Goal: Information Seeking & Learning: Find specific fact

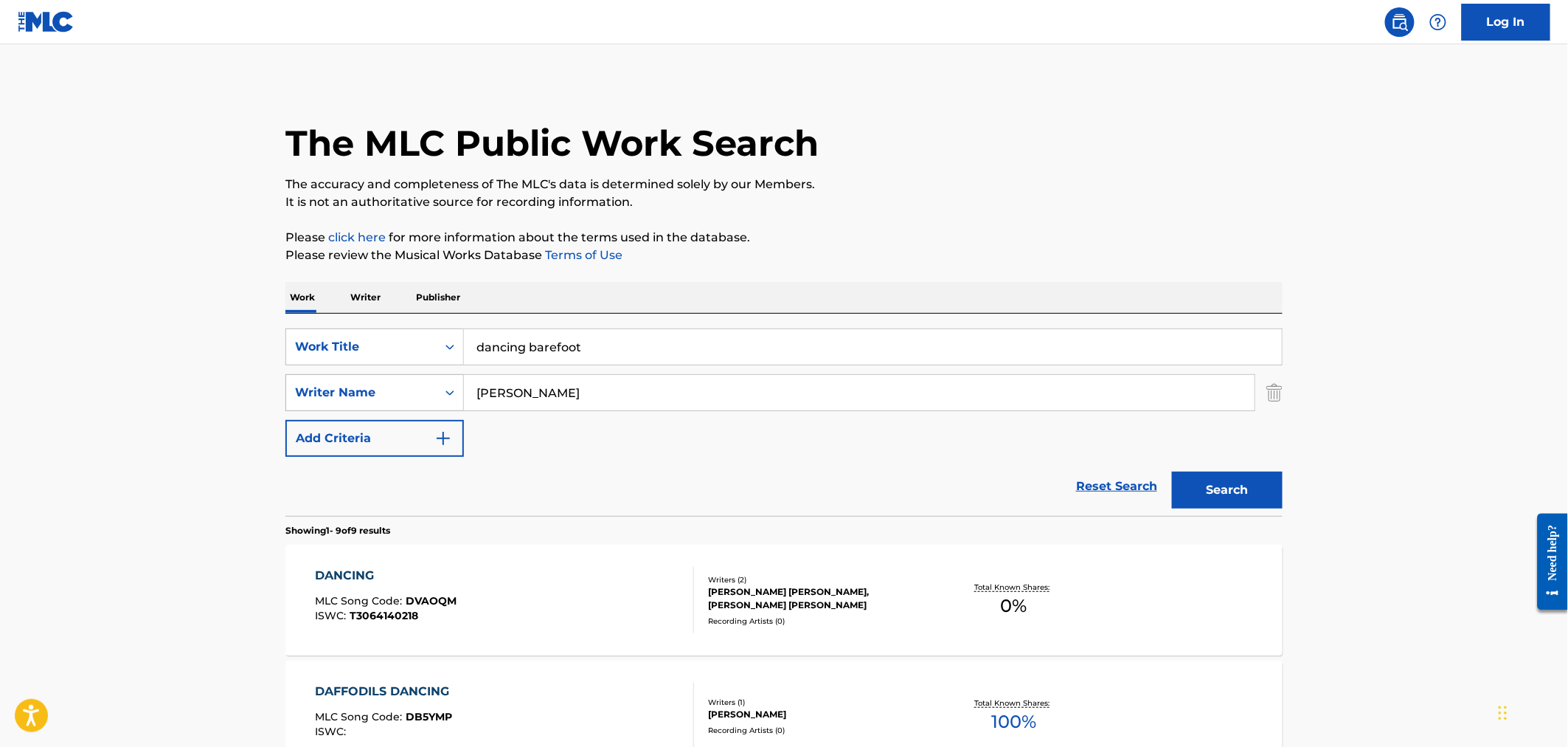
drag, startPoint x: 529, startPoint y: 394, endPoint x: 319, endPoint y: 394, distance: 210.0
click at [319, 394] on div "SearchWithCriteria37564bf2-e30e-4c56-9099-9813223cfc7c Writer Name [PERSON_NAME]" at bounding box center [784, 393] width 997 height 37
click at [1247, 488] on button "Search" at bounding box center [1227, 490] width 111 height 37
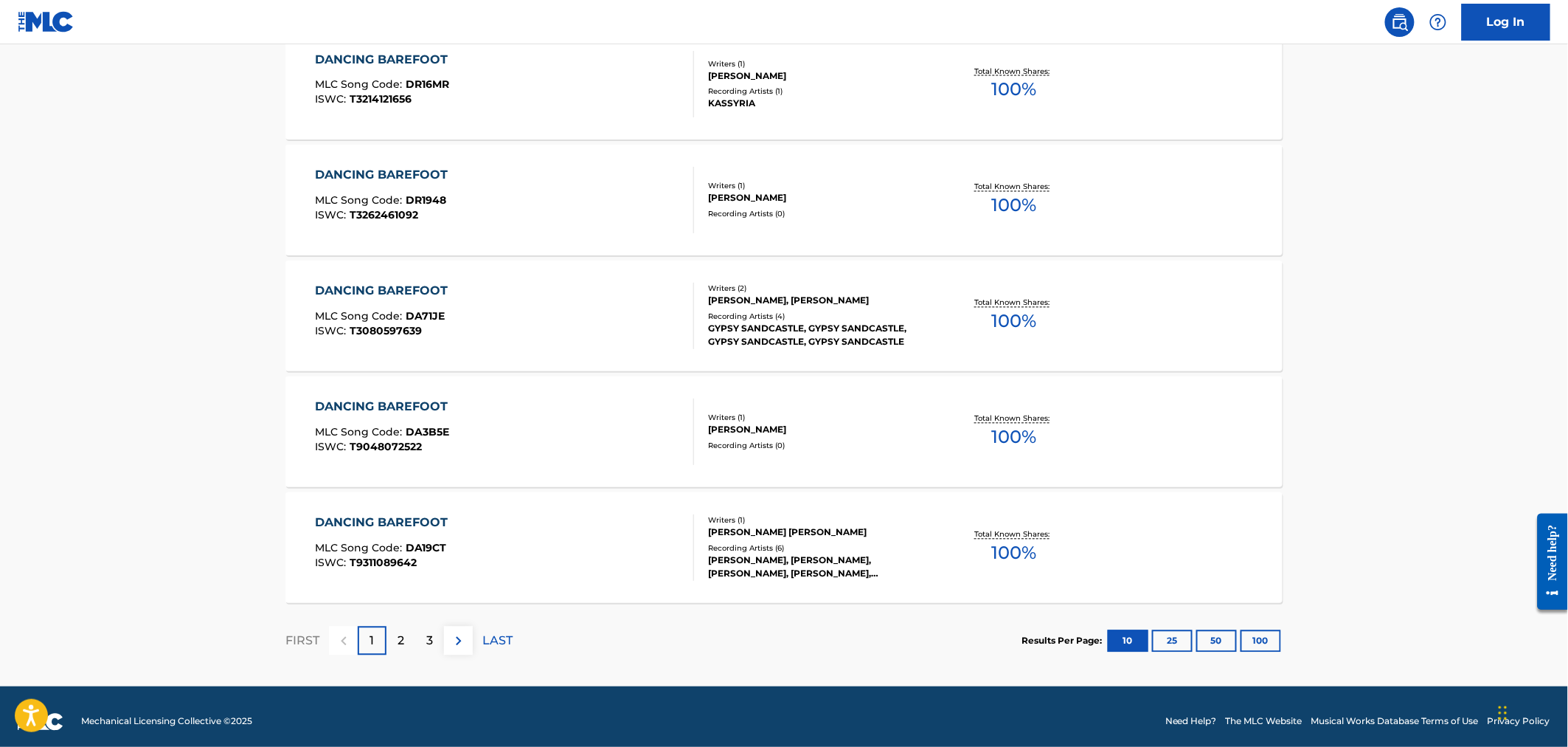
scroll to position [1105, 0]
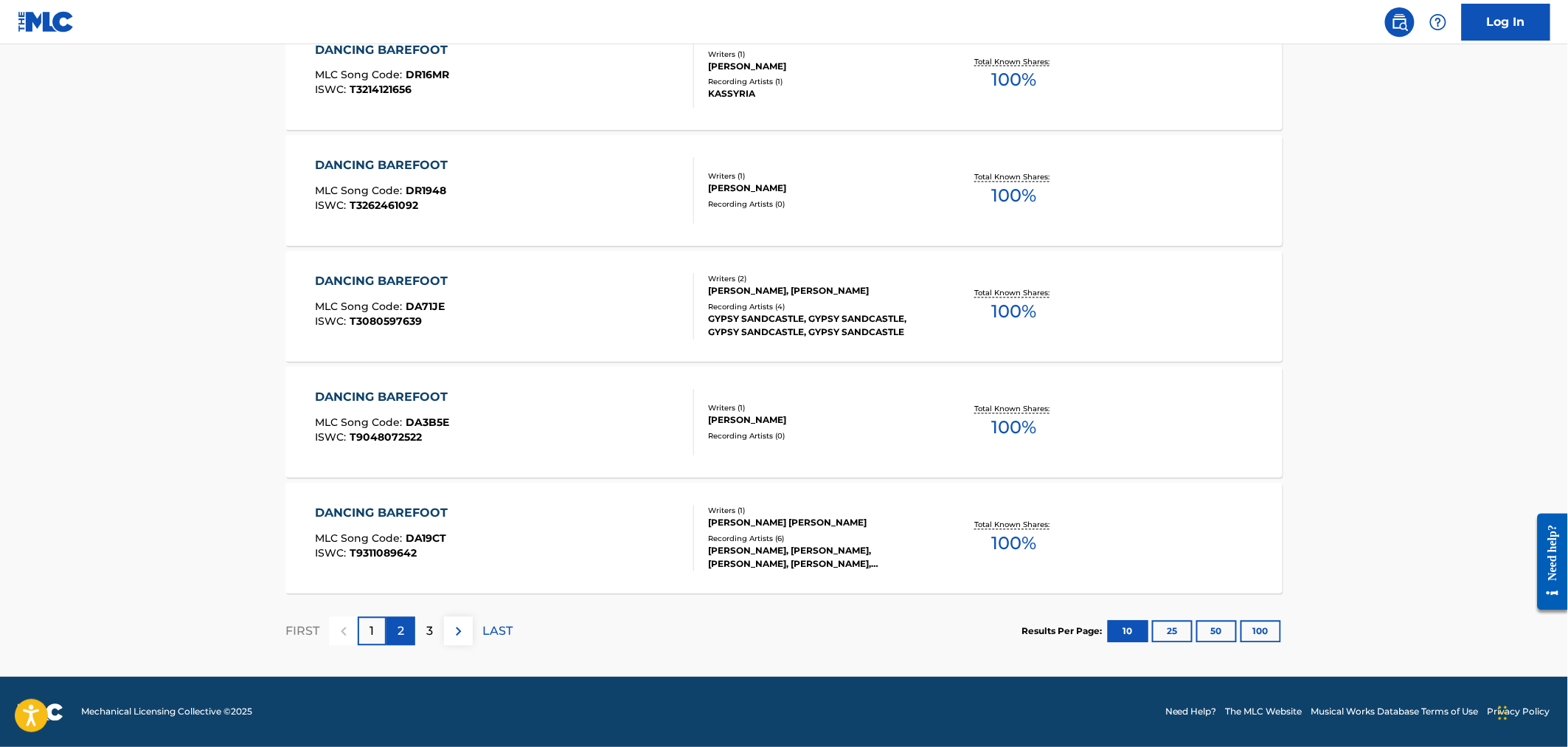
click at [396, 631] on div "2" at bounding box center [401, 631] width 29 height 29
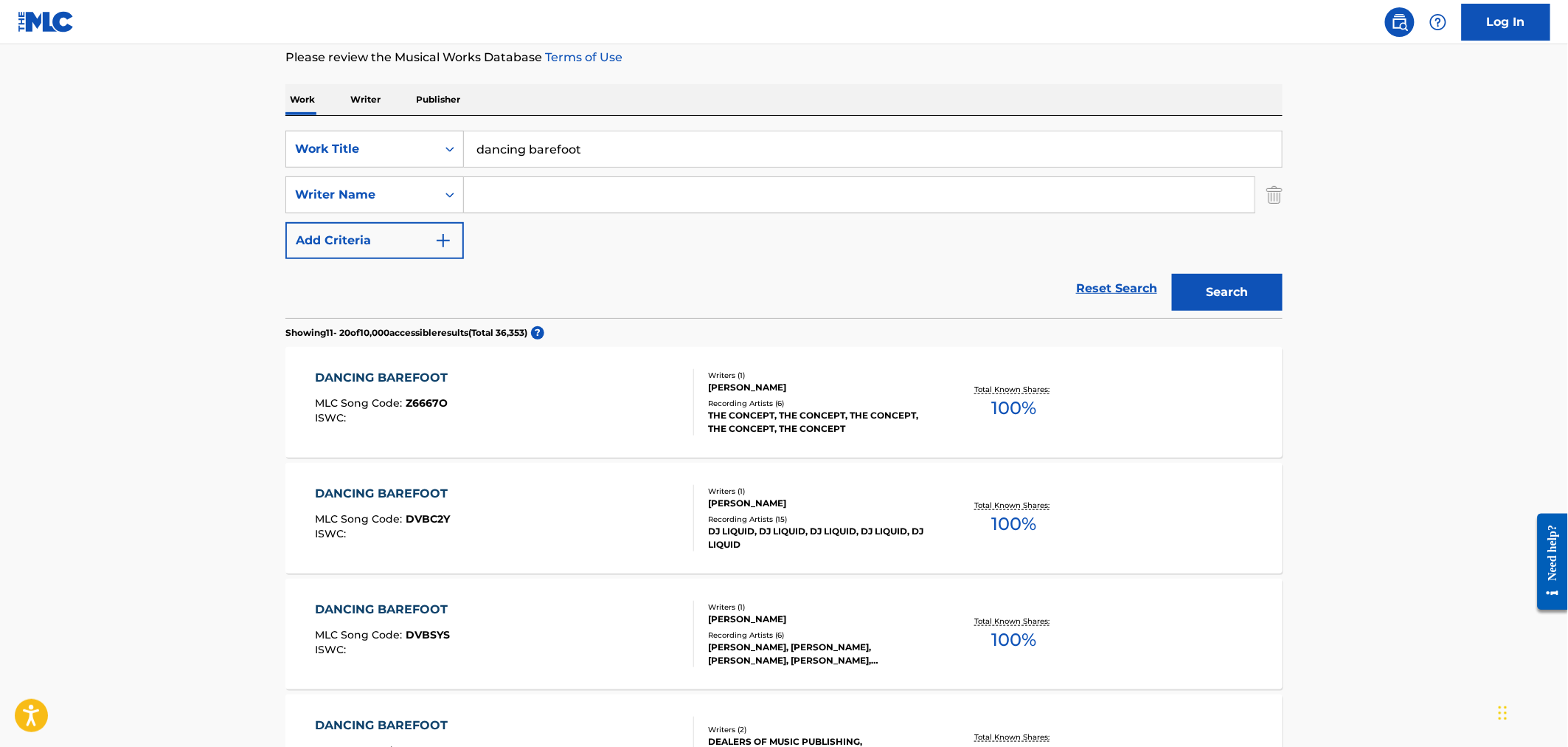
scroll to position [327, 0]
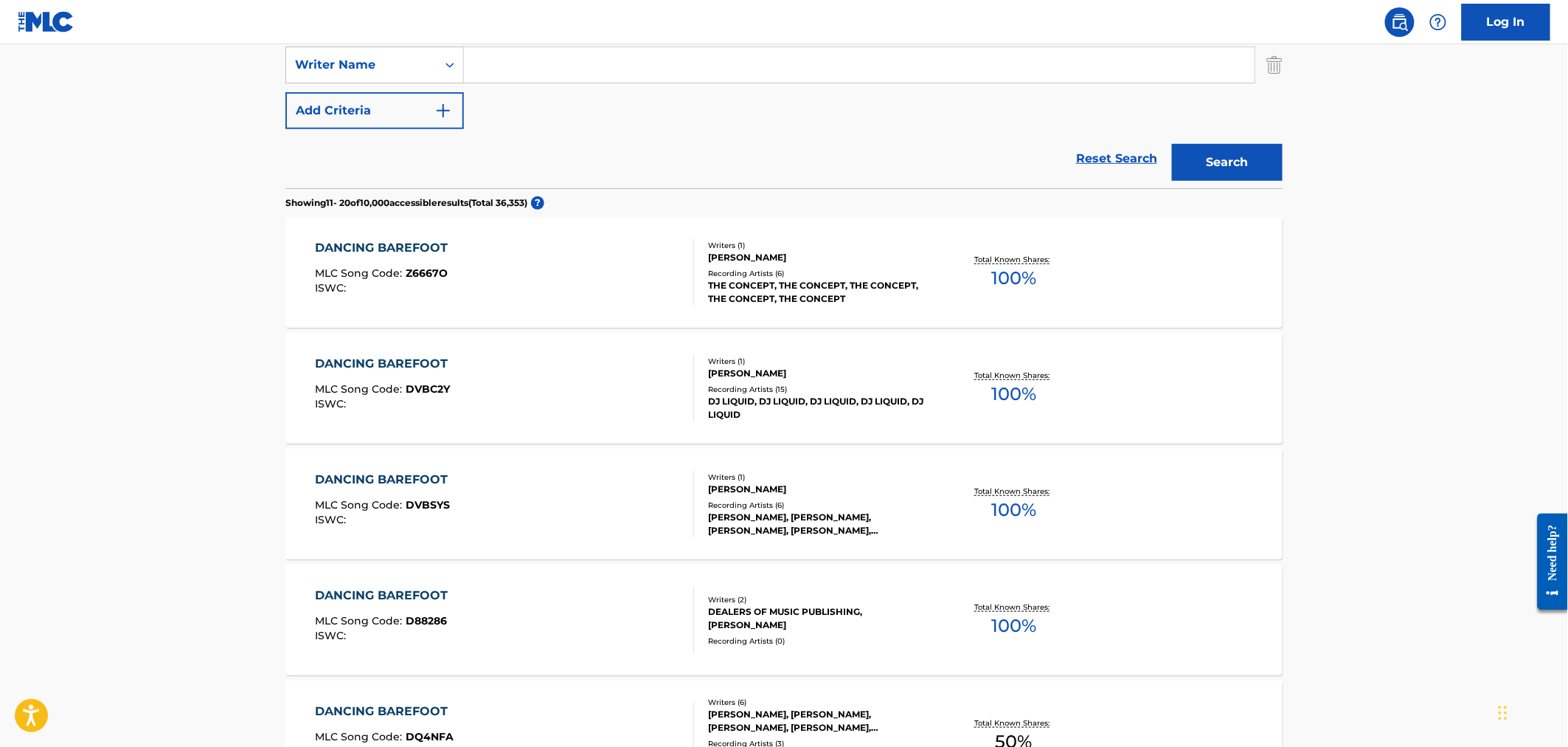
click at [506, 70] on input "Search Form" at bounding box center [859, 65] width 790 height 35
type input "[PERSON_NAME]"
click at [1237, 155] on button "Search" at bounding box center [1227, 162] width 111 height 37
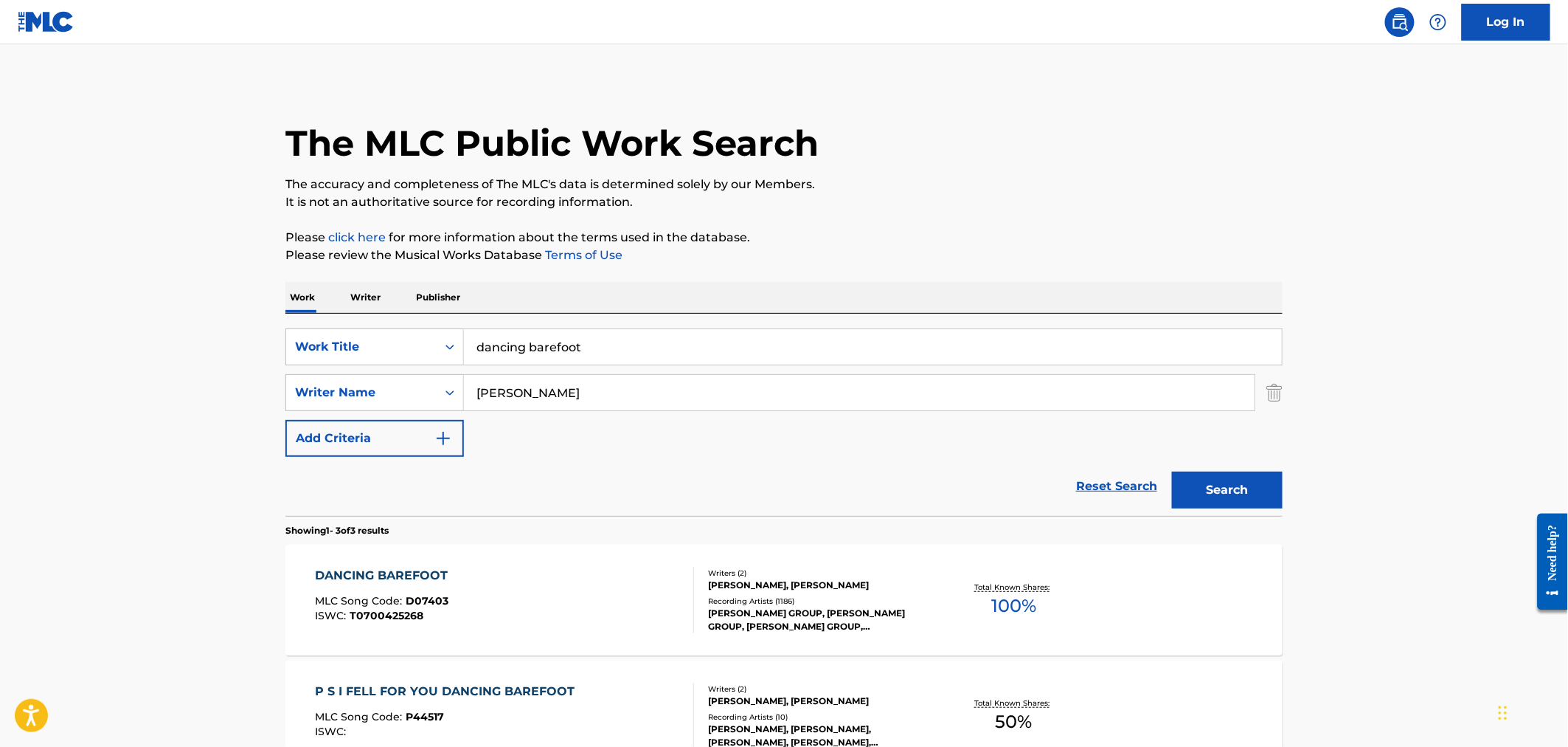
click at [858, 598] on div "Recording Artists ( 1186 )" at bounding box center [819, 600] width 222 height 11
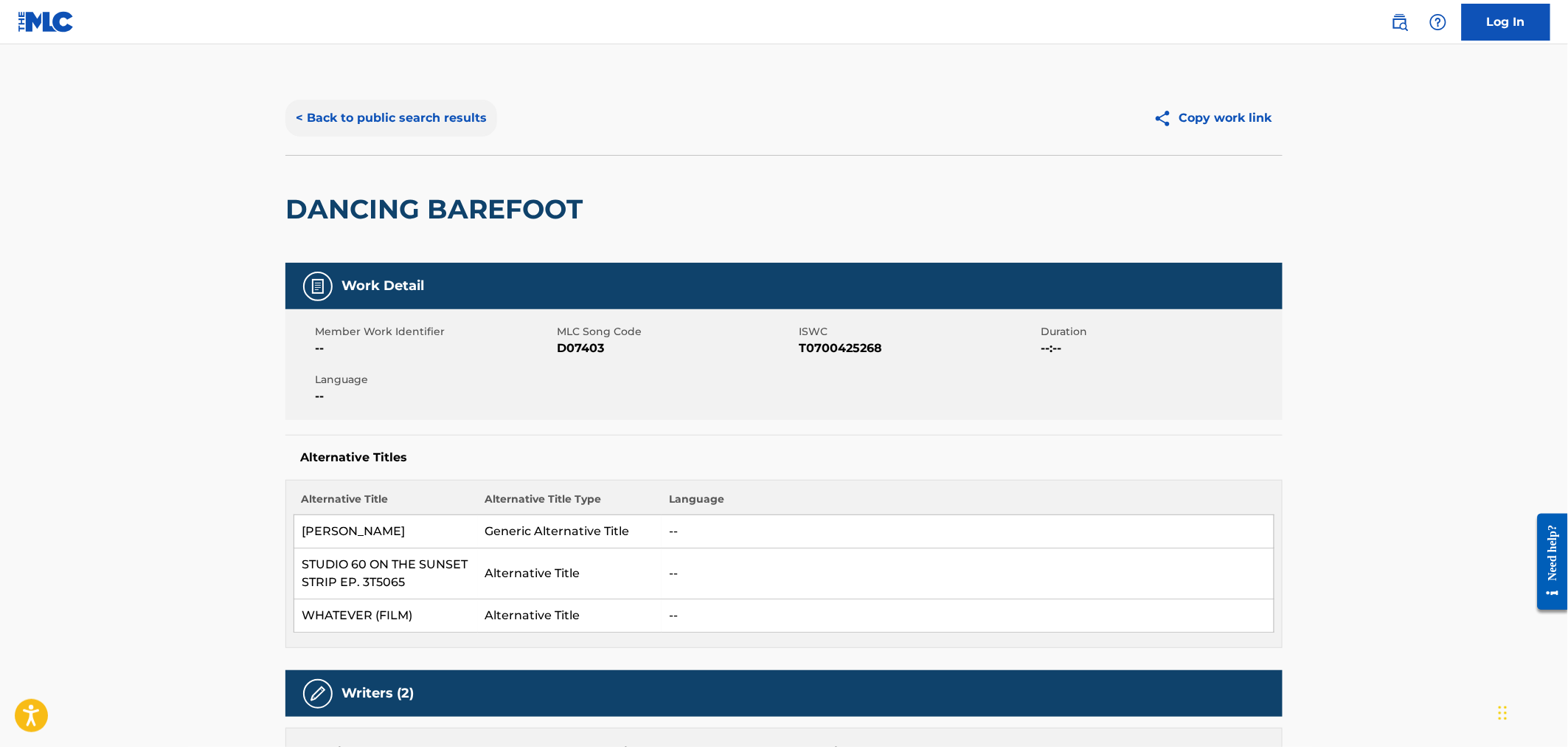
click at [362, 119] on button "< Back to public search results" at bounding box center [391, 118] width 211 height 37
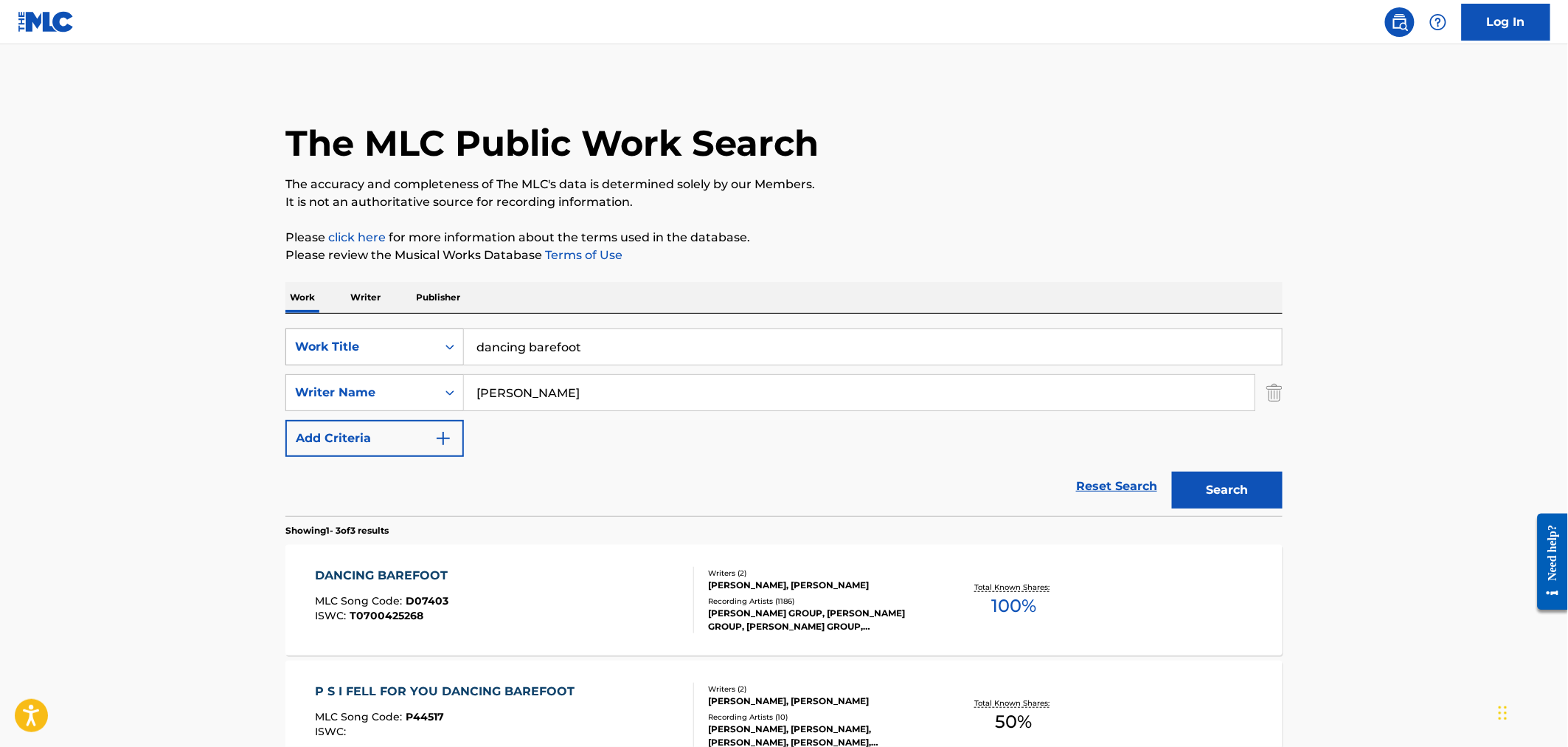
drag, startPoint x: 591, startPoint y: 349, endPoint x: 341, endPoint y: 333, distance: 250.5
click at [341, 333] on div "SearchWithCriteria50dfe53c-728d-49dc-8954-5246af491f92 Work Title dancing baref…" at bounding box center [784, 347] width 997 height 37
type input "m"
type input "mercy is"
type input "[PERSON_NAME]"
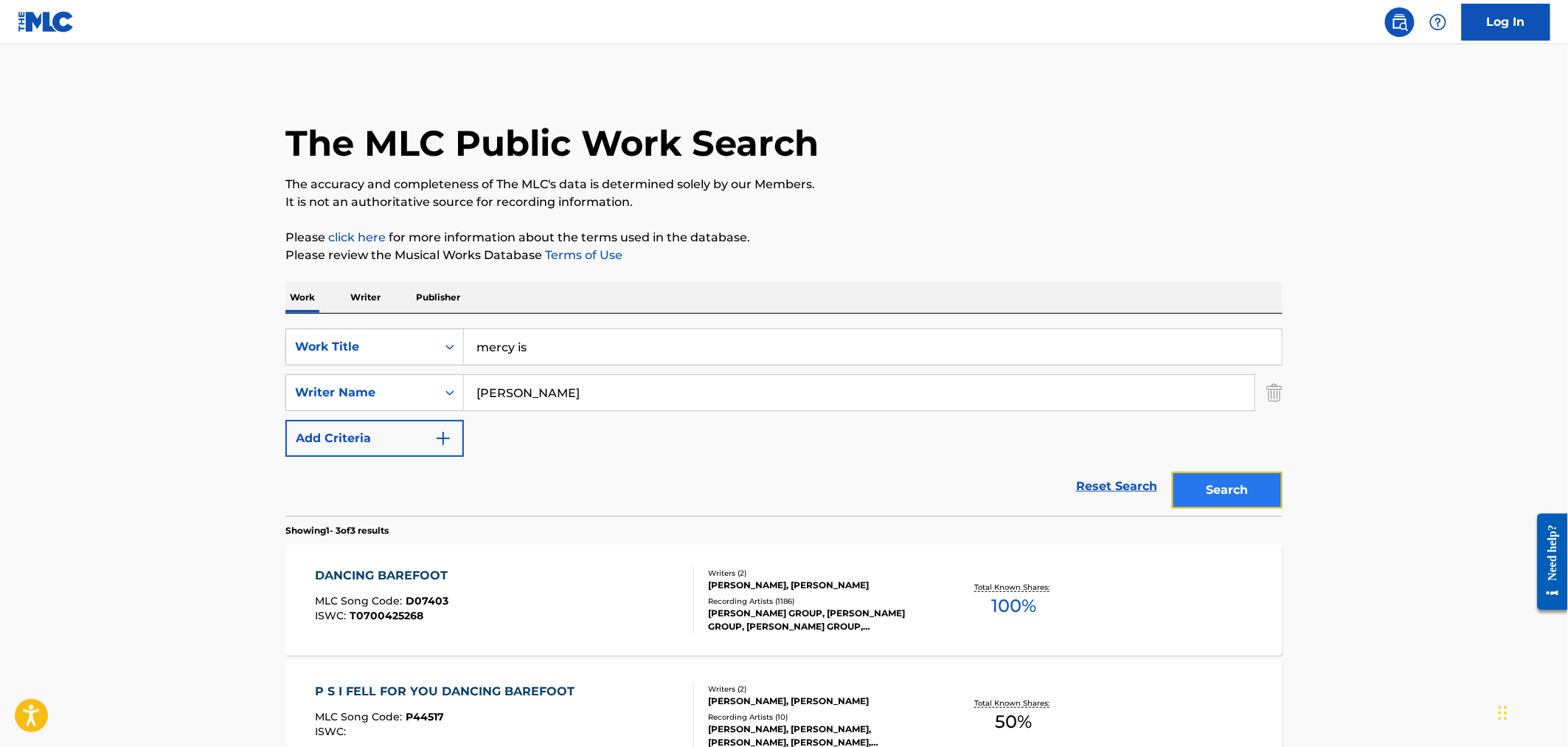
click at [1247, 477] on button "Search" at bounding box center [1227, 490] width 111 height 37
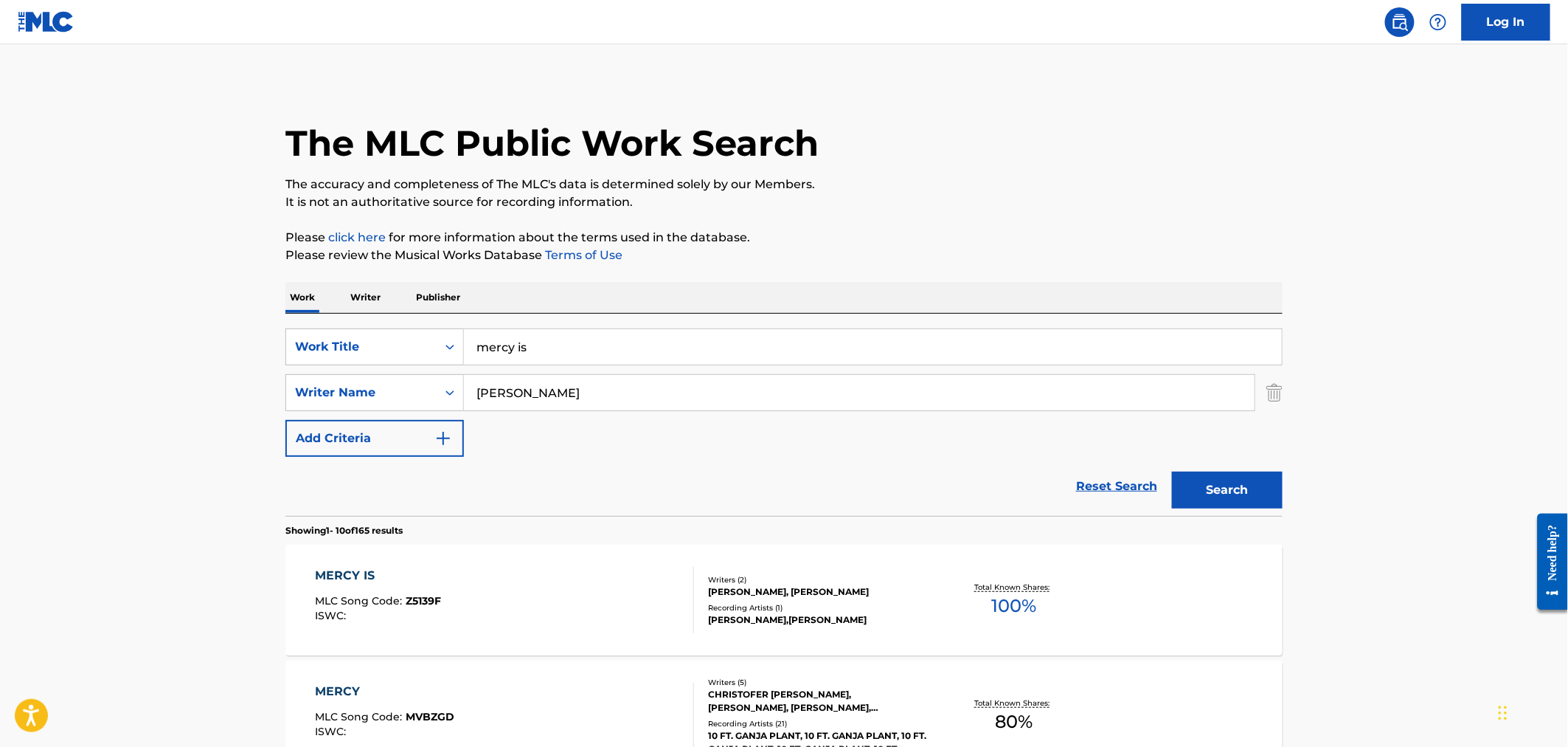
click at [910, 614] on div "[PERSON_NAME],[PERSON_NAME]" at bounding box center [819, 619] width 222 height 13
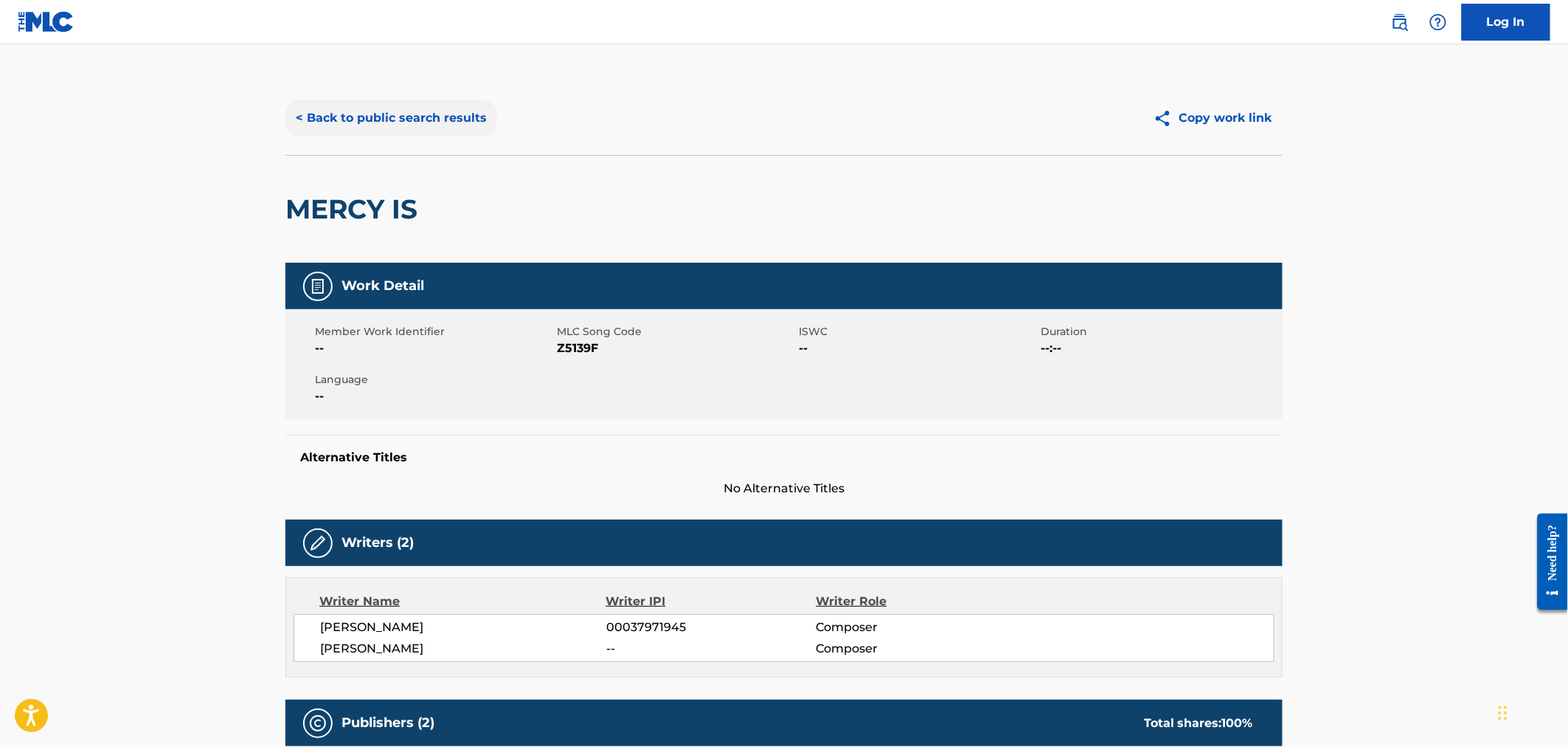
click at [421, 112] on button "< Back to public search results" at bounding box center [391, 118] width 211 height 37
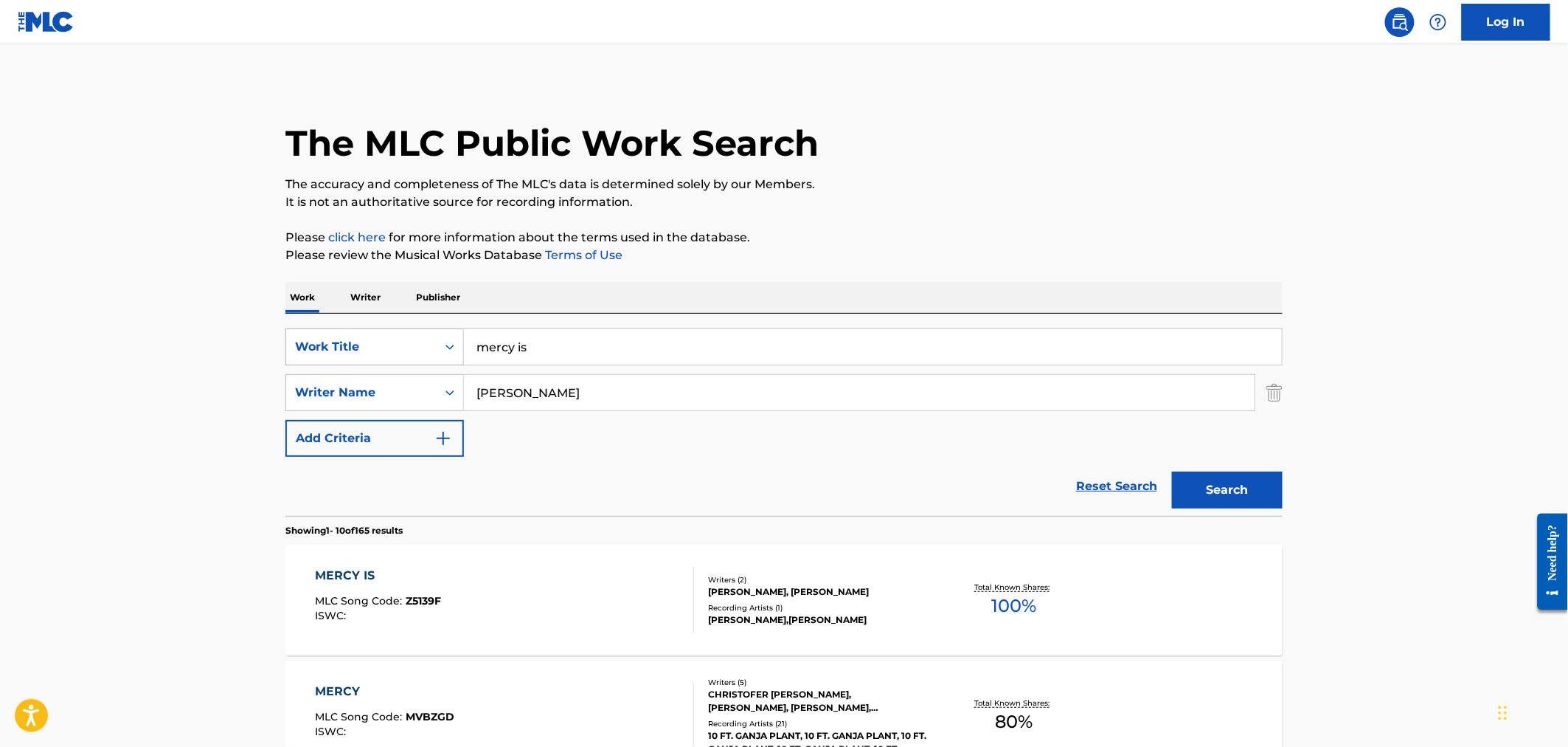
drag, startPoint x: 665, startPoint y: 352, endPoint x: 456, endPoint y: 354, distance: 209.0
click at [456, 354] on div "SearchWithCriteria50dfe53c-728d-49dc-8954-5246af491f92 Work Title mercy is" at bounding box center [784, 347] width 997 height 37
type input "love crimes"
click at [1172, 472] on button "Search" at bounding box center [1227, 490] width 111 height 37
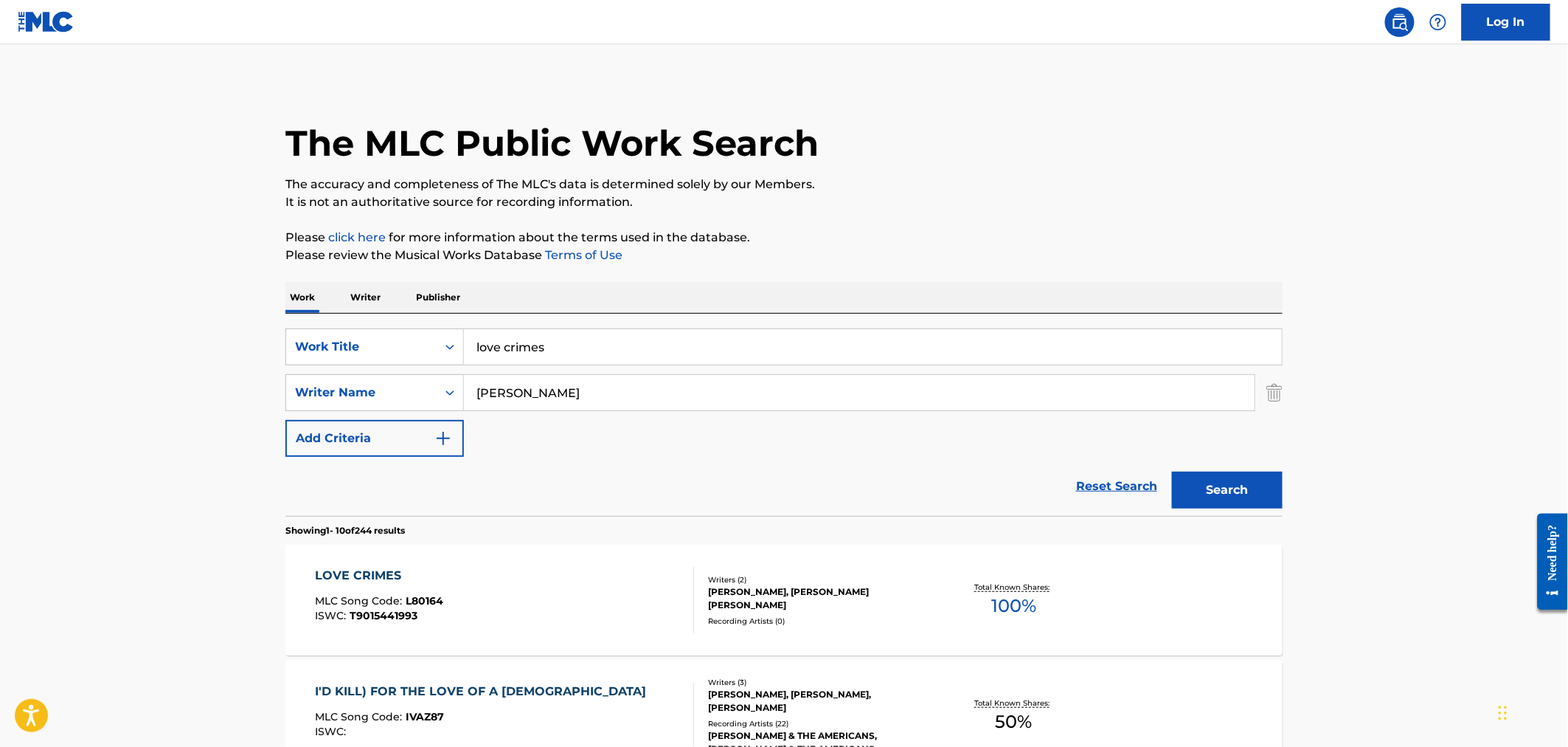
click at [852, 615] on div "Recording Artists ( 0 )" at bounding box center [819, 620] width 222 height 11
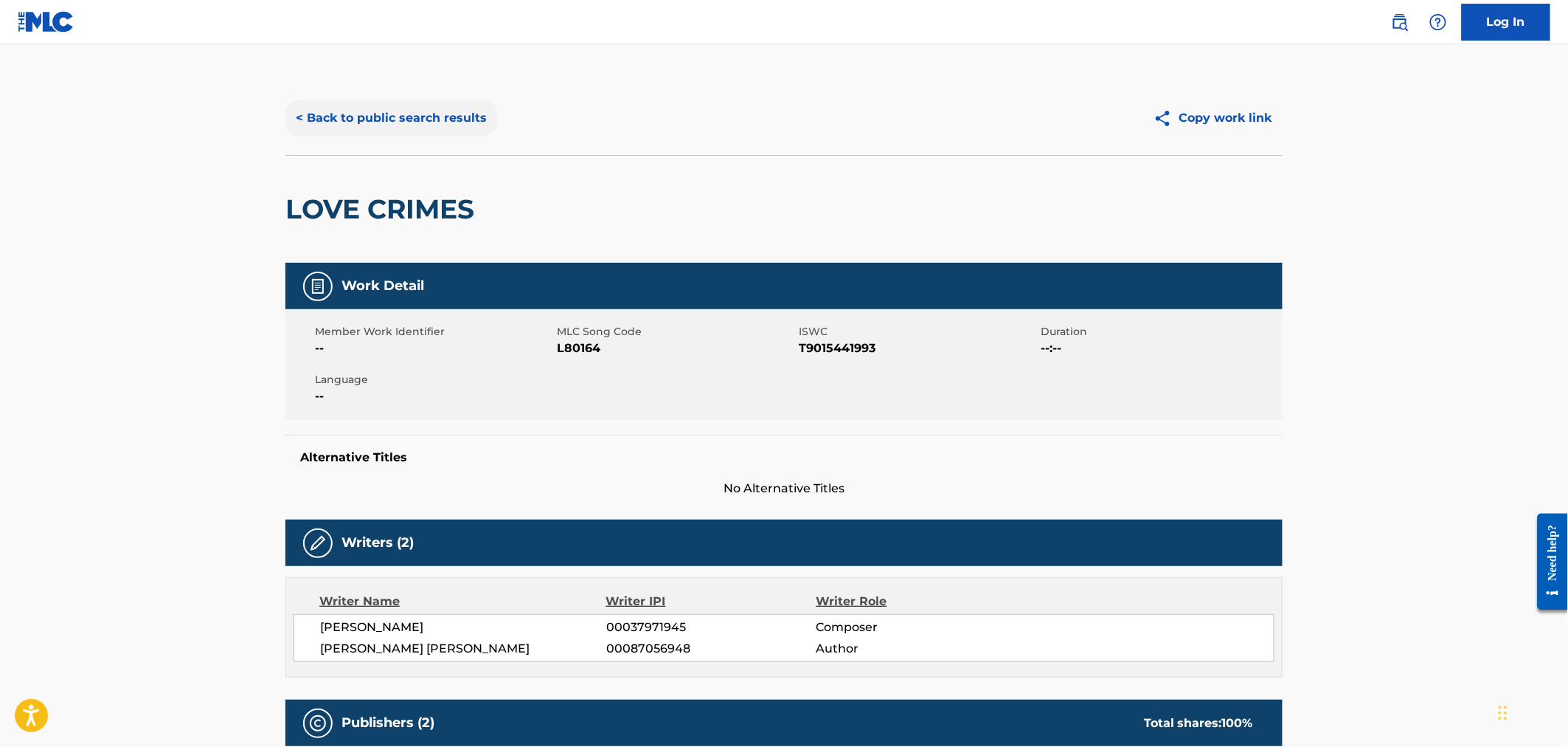
click at [445, 119] on button "< Back to public search results" at bounding box center [391, 118] width 211 height 37
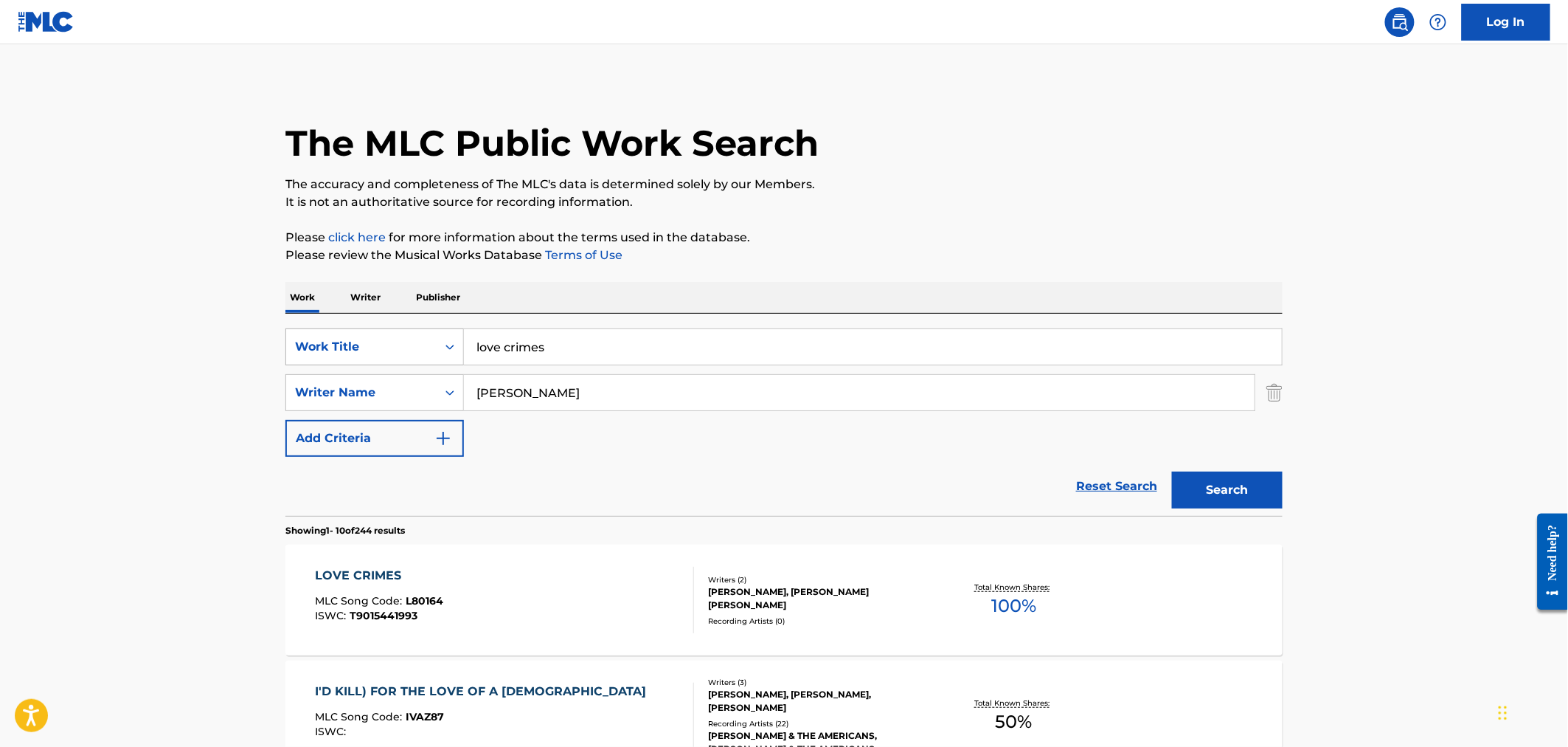
drag, startPoint x: 637, startPoint y: 350, endPoint x: 336, endPoint y: 354, distance: 301.0
click at [336, 354] on div "SearchWithCriteria50dfe53c-728d-49dc-8954-5246af491f92 Work Title love crimes" at bounding box center [784, 347] width 997 height 37
type input "still life"
click at [1237, 491] on button "Search" at bounding box center [1227, 490] width 111 height 37
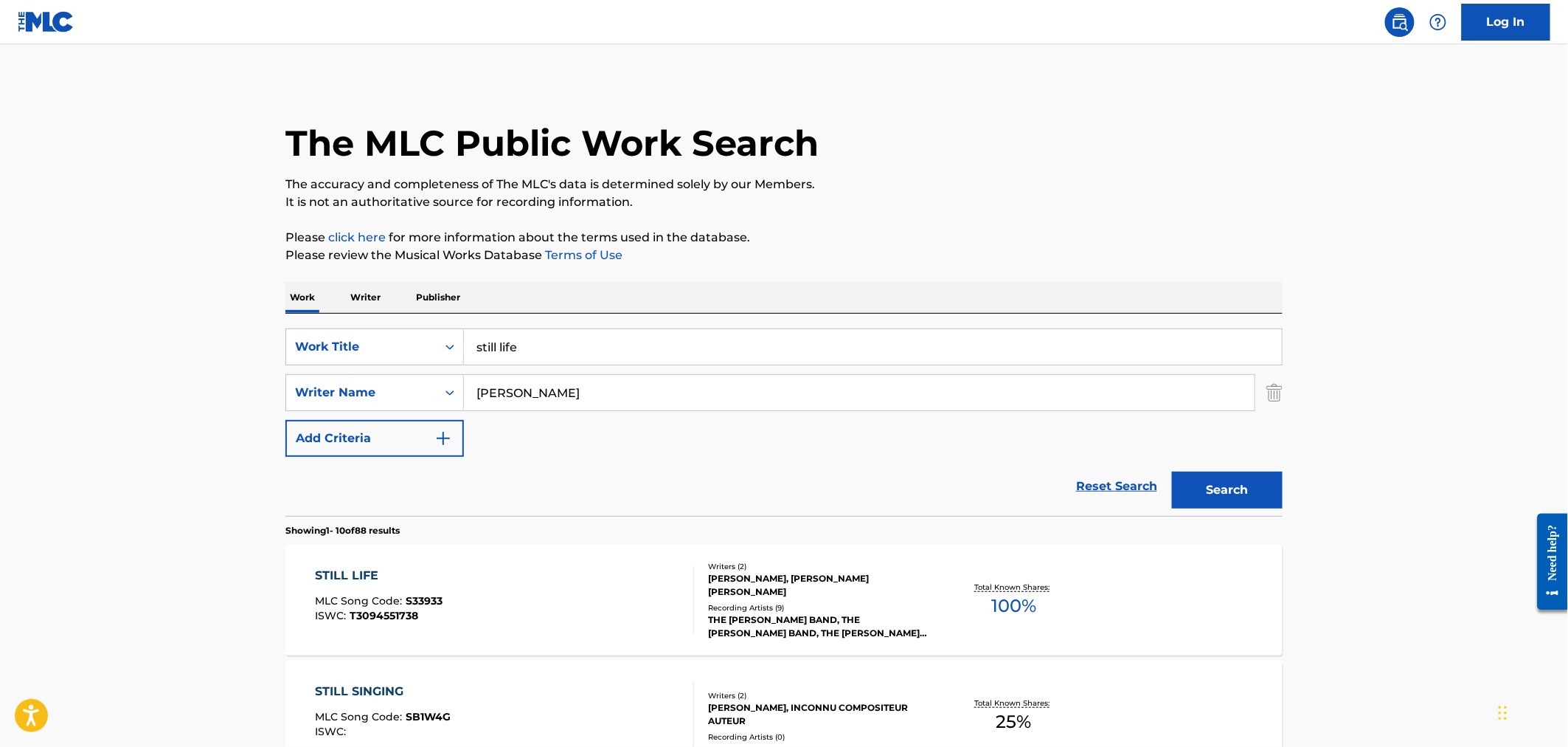
click at [913, 602] on div "Recording Artists ( 9 )" at bounding box center [819, 607] width 222 height 11
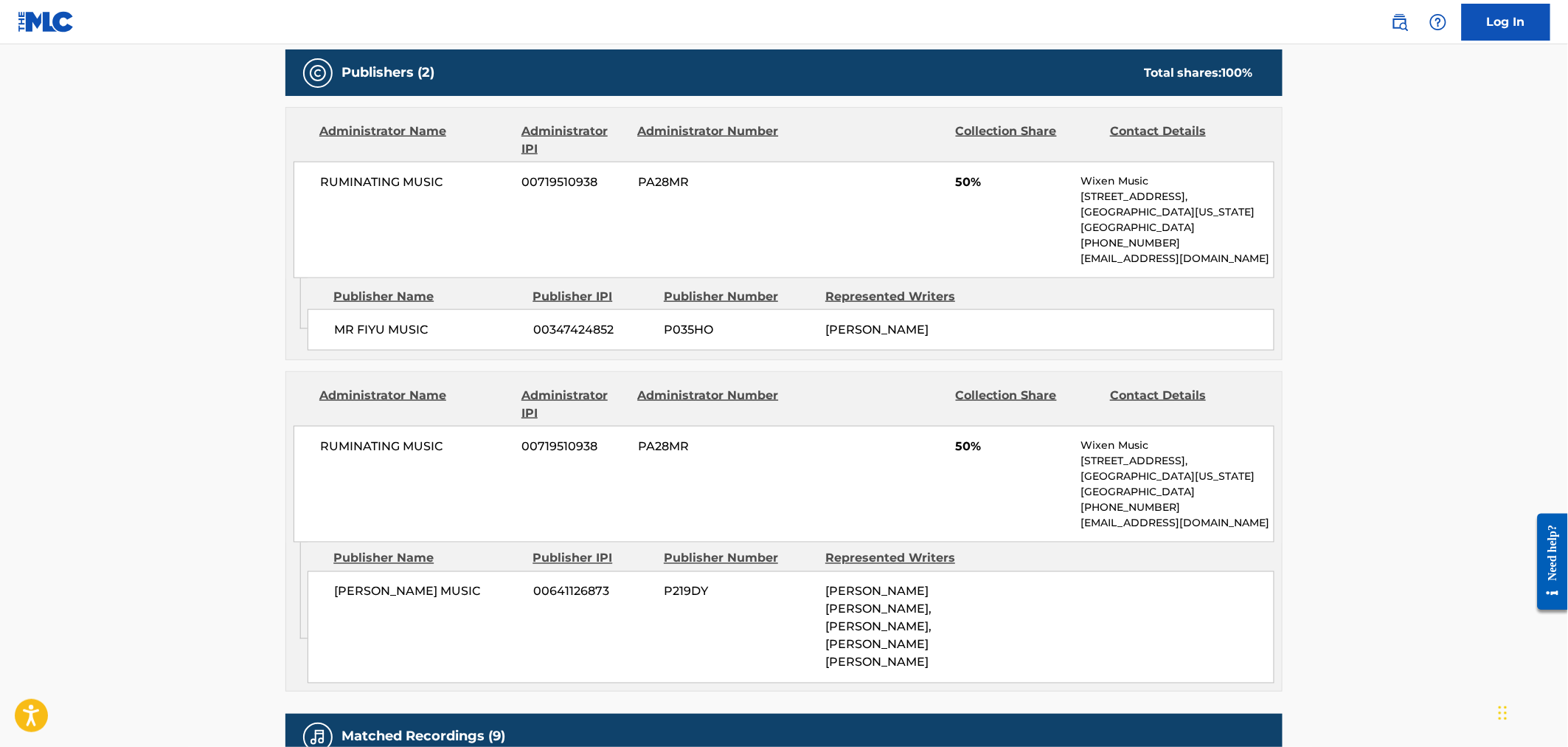
scroll to position [656, 0]
